Goal: Find specific page/section: Find specific page/section

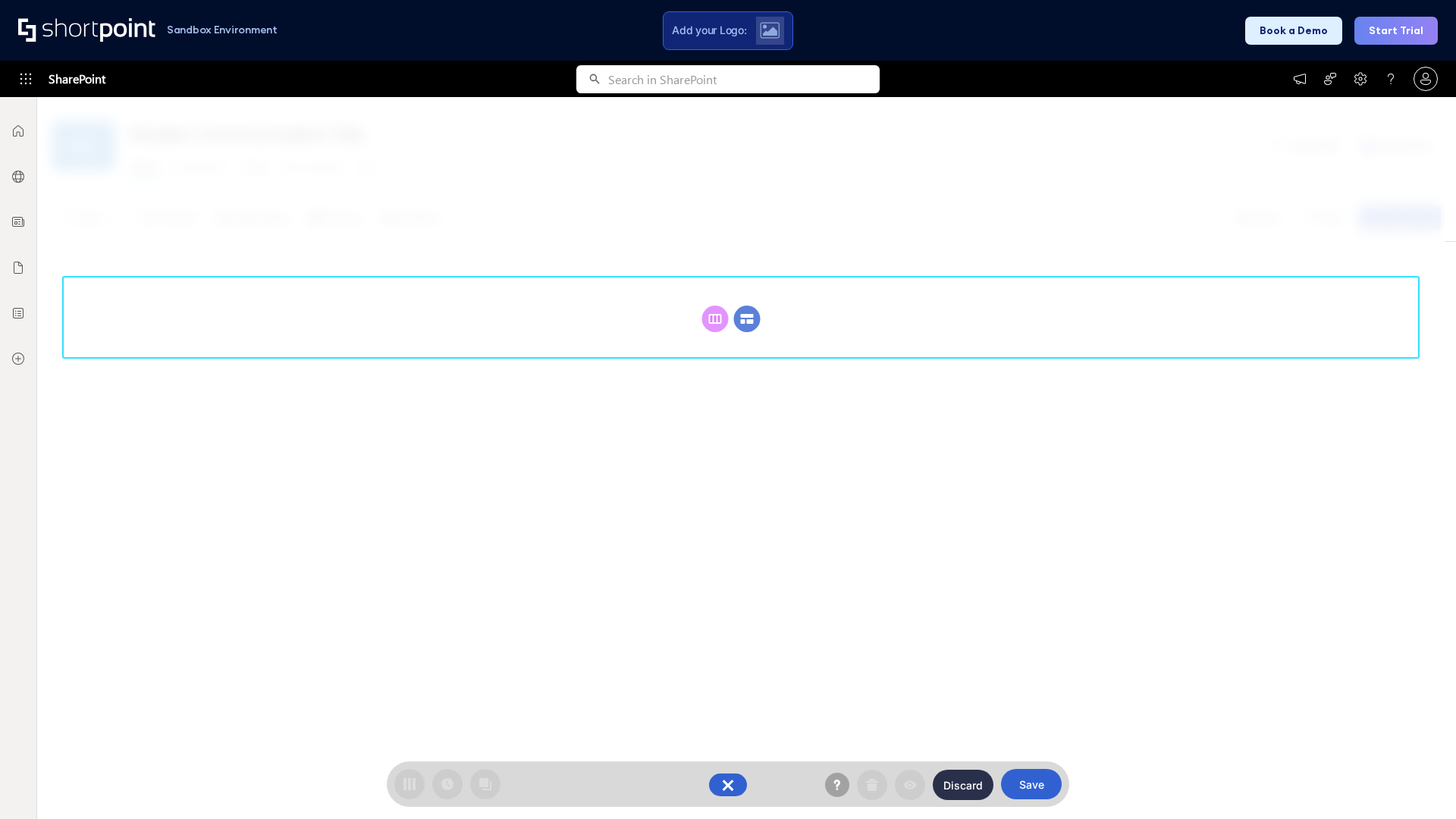
click at [747, 305] on circle at bounding box center [747, 318] width 27 height 27
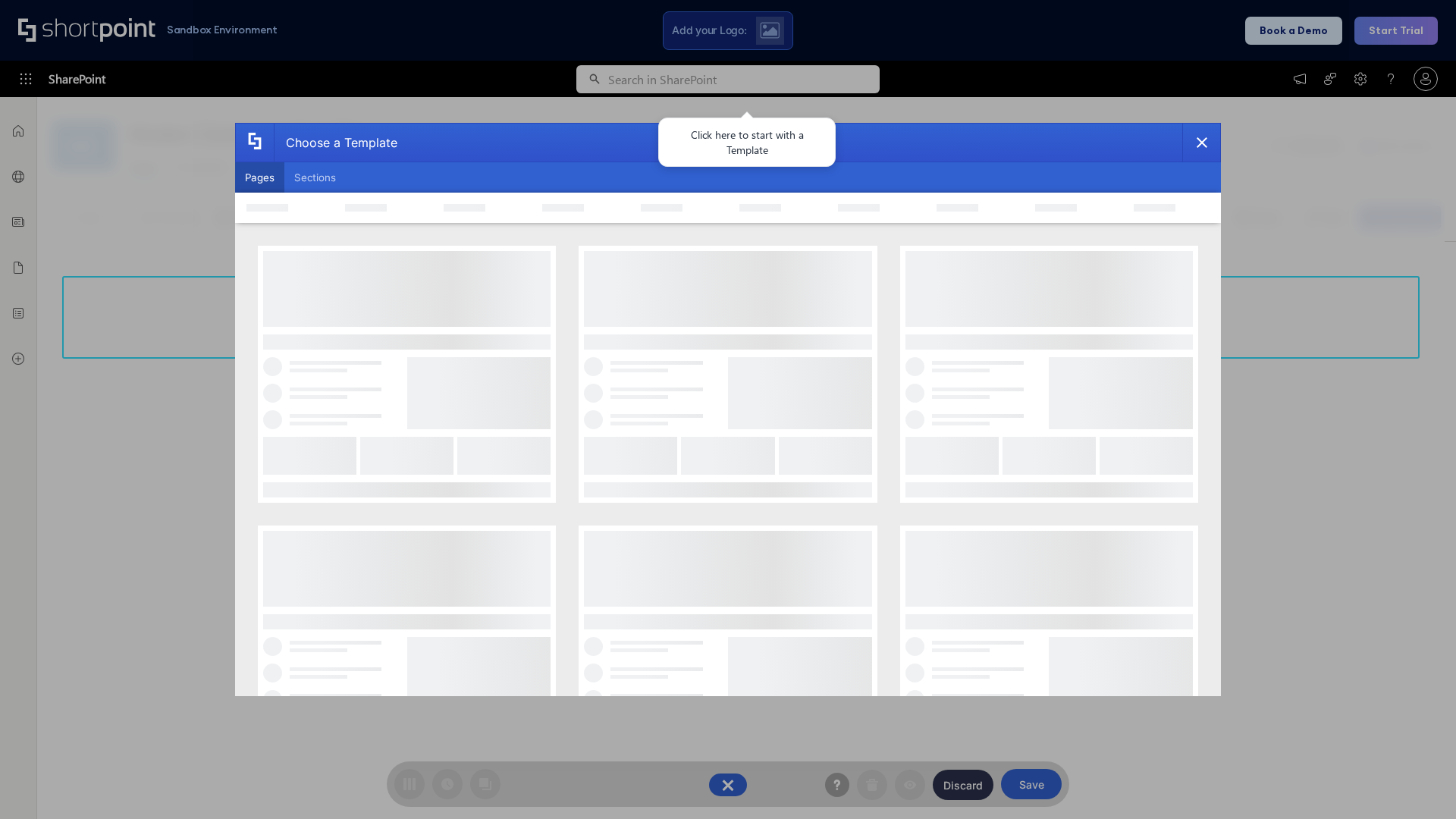
scroll to position [208, 0]
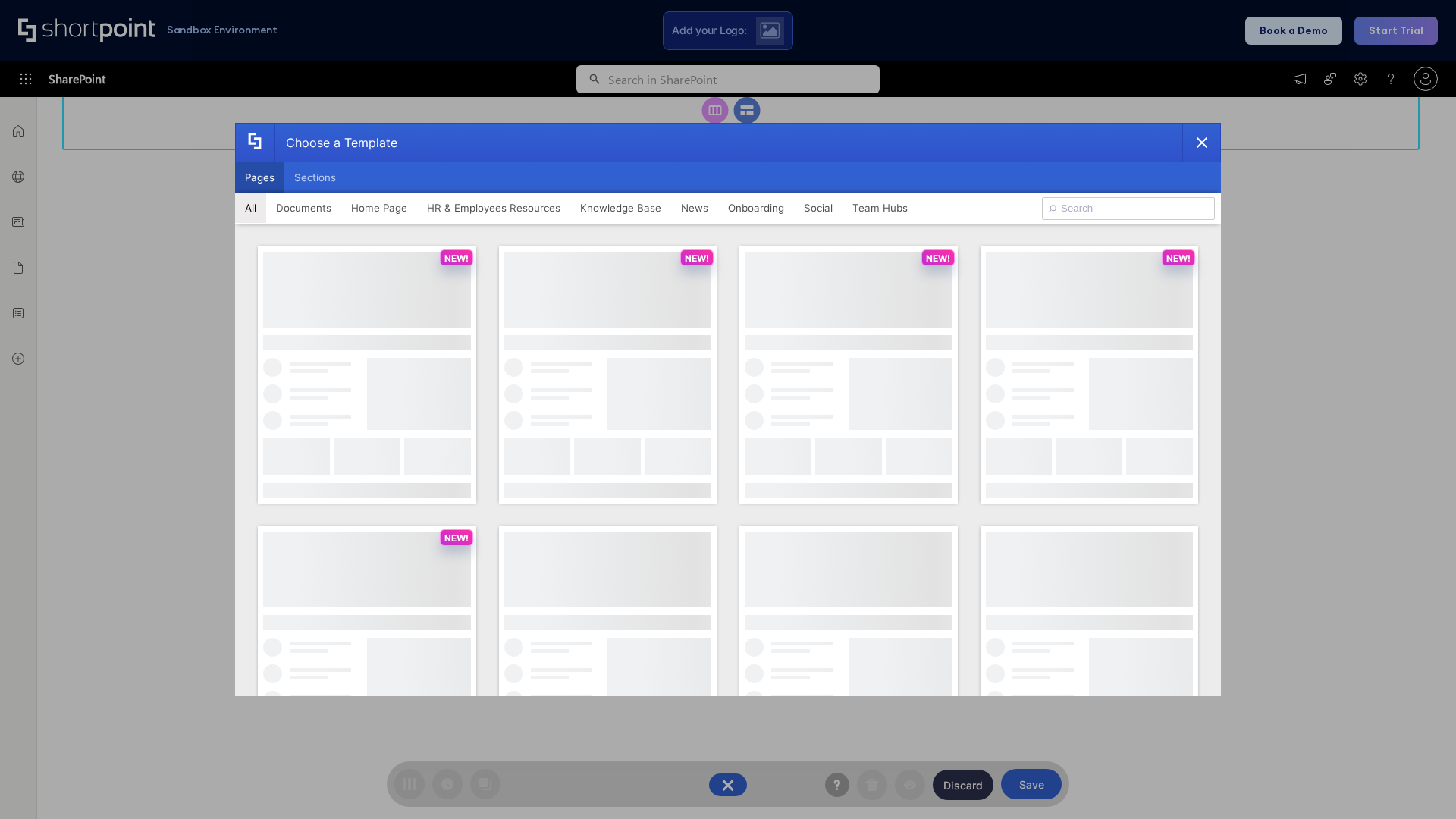
click at [259, 178] on button "Pages" at bounding box center [259, 177] width 49 height 30
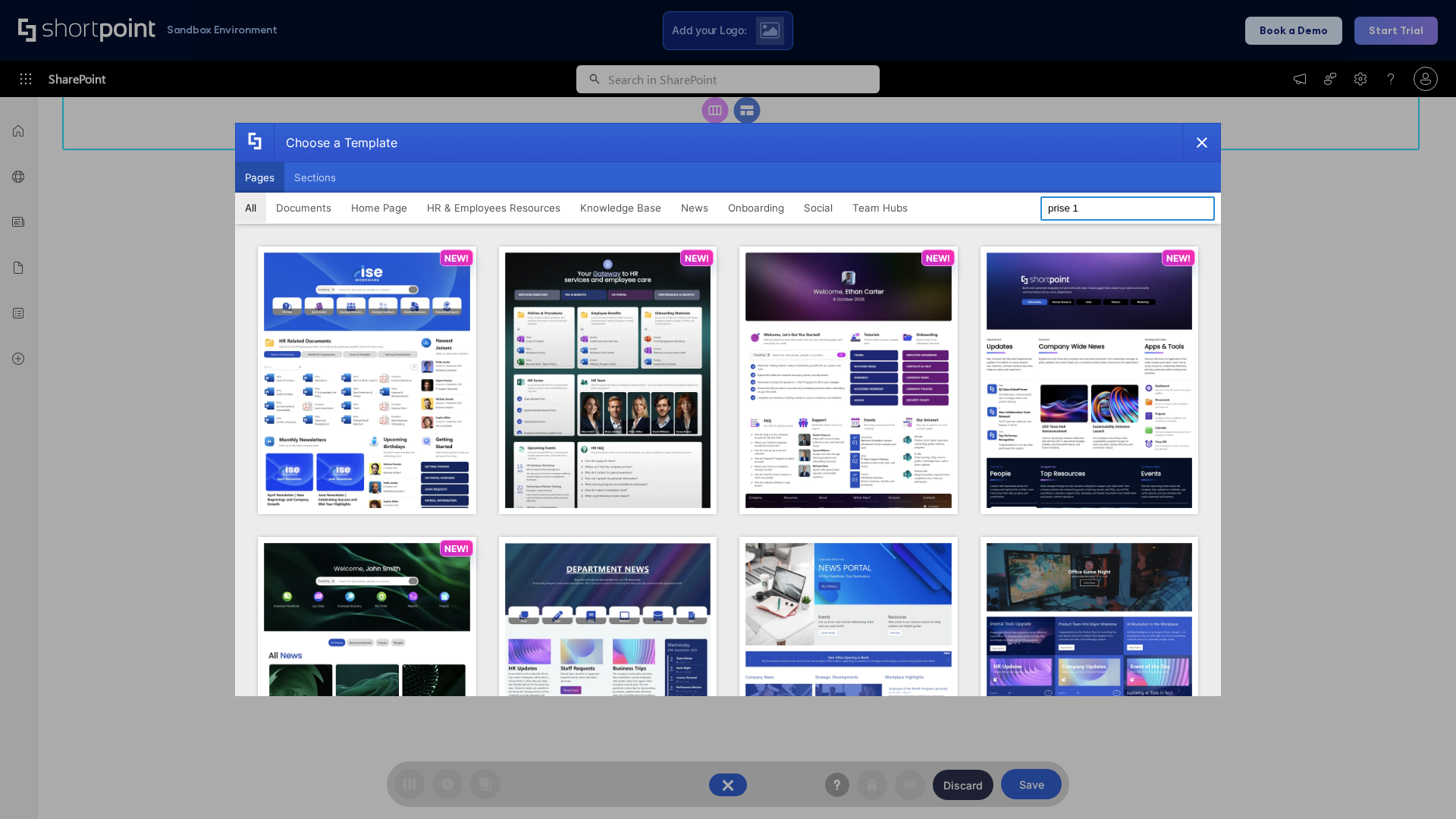
type input "prise 1"
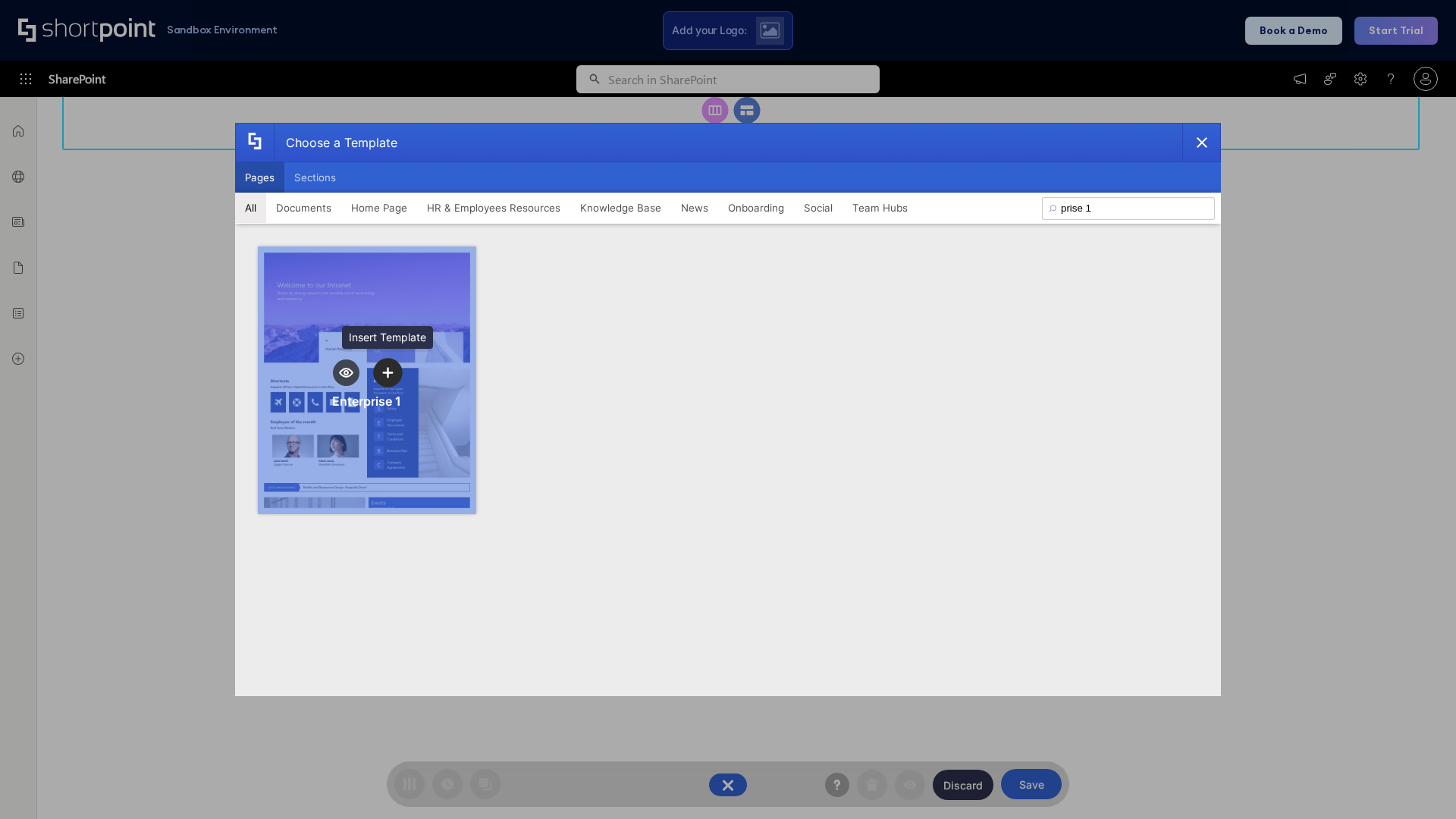
click at [388, 372] on icon "template selector" at bounding box center [387, 372] width 11 height 11
